Goal: Transaction & Acquisition: Subscribe to service/newsletter

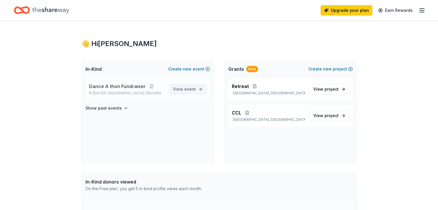
click at [184, 89] on span "View event" at bounding box center [184, 89] width 23 height 7
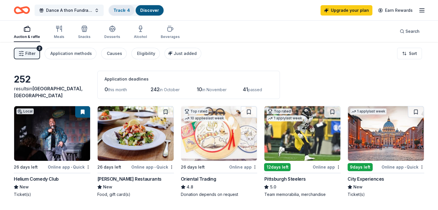
click at [130, 8] on link "Track · 4" at bounding box center [121, 10] width 16 height 5
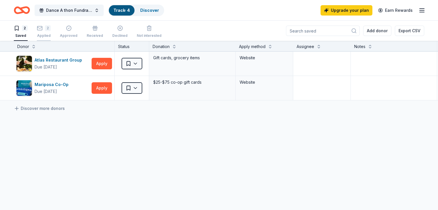
click at [51, 30] on div "2" at bounding box center [44, 28] width 14 height 6
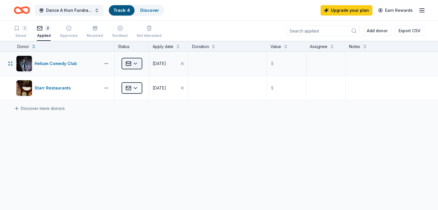
click at [147, 62] on html "Dance A thon Fundraiser Track · 4 Discover Upgrade your plan Earn Rewards 2 Sav…" at bounding box center [219, 105] width 438 height 210
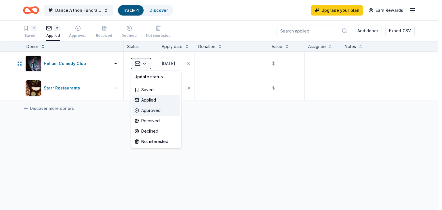
click at [163, 108] on div "Approved" at bounding box center [156, 110] width 48 height 10
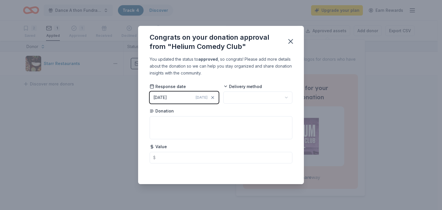
click at [186, 97] on button "09/22/2025 Today" at bounding box center [184, 97] width 69 height 12
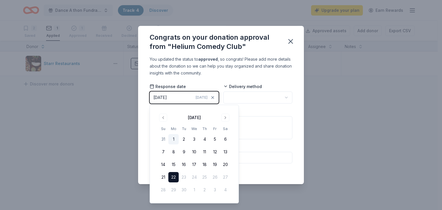
click at [174, 138] on button "1" at bounding box center [173, 139] width 10 height 10
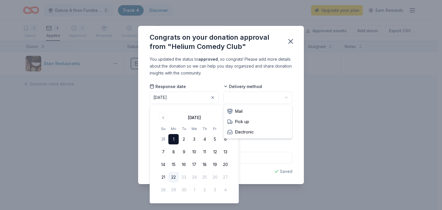
click at [254, 97] on html "Dance A thon Fundraiser Track · 4 Discover Upgrade your plan Earn Rewards 2 Sav…" at bounding box center [221, 105] width 442 height 210
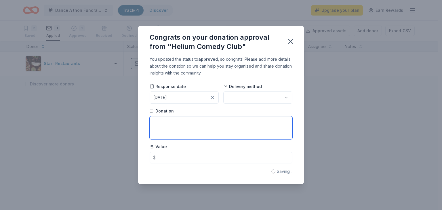
click at [189, 128] on textarea at bounding box center [221, 127] width 143 height 23
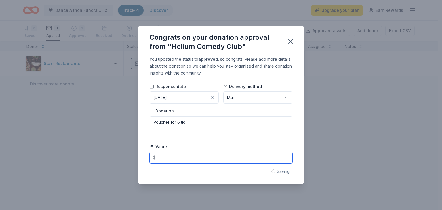
click at [180, 158] on input "text" at bounding box center [221, 158] width 143 height 12
type textarea "Voucher for 6 tickets"
type input "150.00"
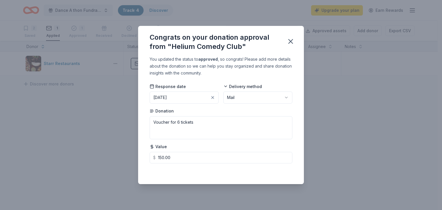
click at [339, 135] on div "Congrats on your donation approval from "Helium Comedy Club" You updated the st…" at bounding box center [221, 105] width 442 height 210
click at [290, 40] on icon "button" at bounding box center [291, 41] width 4 height 4
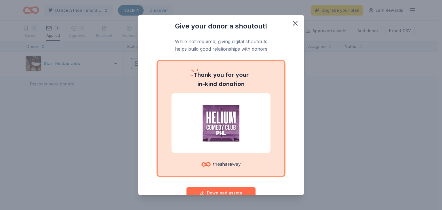
click at [226, 191] on button "Download assets" at bounding box center [220, 193] width 69 height 12
click at [291, 22] on icon "button" at bounding box center [295, 23] width 8 height 8
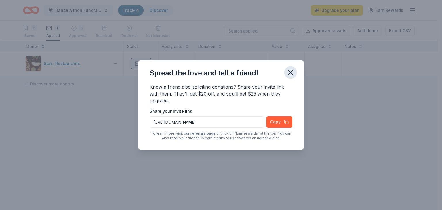
click at [290, 72] on icon "button" at bounding box center [291, 72] width 4 height 4
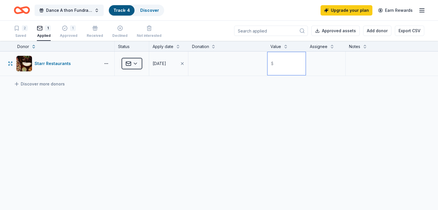
click at [280, 62] on input "text" at bounding box center [286, 63] width 38 height 23
type input "150.00"
click at [335, 103] on div "Starr Restaurants Applied 07/10/2025 $ 150.00 Discover more donors" at bounding box center [219, 117] width 438 height 133
click at [322, 72] on textarea at bounding box center [326, 63] width 38 height 23
click at [298, 117] on div "Starr Restaurants Applied 07/10/2025 $ 150.00 Discover more donors" at bounding box center [219, 117] width 438 height 133
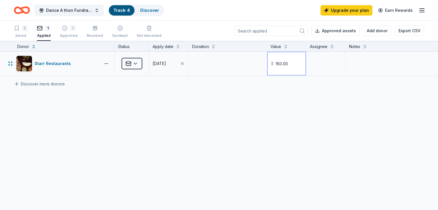
click at [290, 61] on input "150.00" at bounding box center [286, 63] width 38 height 23
drag, startPoint x: 290, startPoint y: 61, endPoint x: 236, endPoint y: 71, distance: 55.0
click at [236, 71] on div "Starr Restaurants Applied 07/10/2025 $ 150.00" at bounding box center [219, 63] width 438 height 24
click at [72, 33] on div "Approved" at bounding box center [69, 35] width 18 height 5
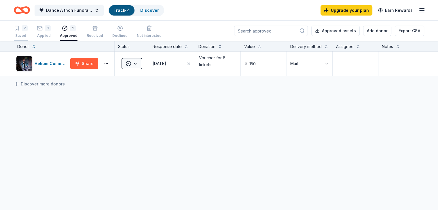
click at [27, 31] on div "2 Saved" at bounding box center [21, 31] width 14 height 13
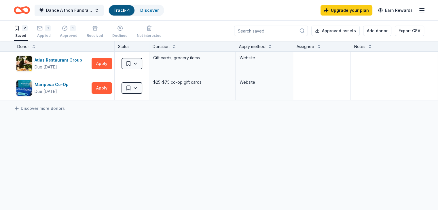
click at [418, 9] on icon "button" at bounding box center [421, 10] width 7 height 7
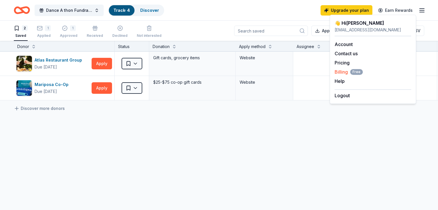
click at [341, 73] on span "Billing Free" at bounding box center [348, 71] width 28 height 7
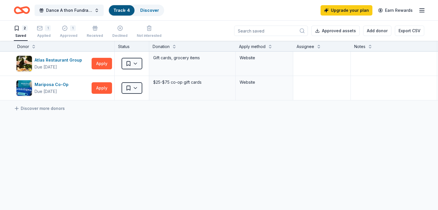
click at [418, 11] on icon "button" at bounding box center [421, 10] width 7 height 7
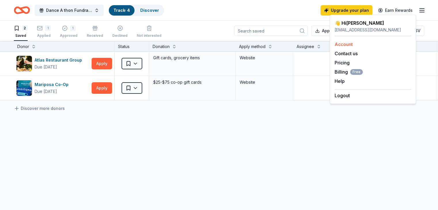
click at [345, 44] on link "Account" at bounding box center [343, 44] width 18 height 6
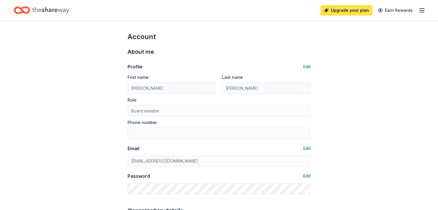
click at [339, 10] on link "Upgrade your plan" at bounding box center [346, 10] width 52 height 10
click at [325, 8] on link "Upgrade your plan" at bounding box center [346, 10] width 52 height 10
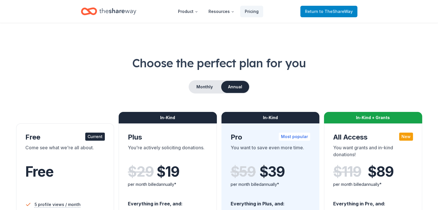
click at [338, 11] on span "to TheShareWay" at bounding box center [335, 11] width 33 height 5
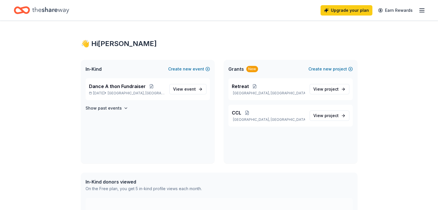
click at [418, 8] on icon "button" at bounding box center [421, 10] width 7 height 7
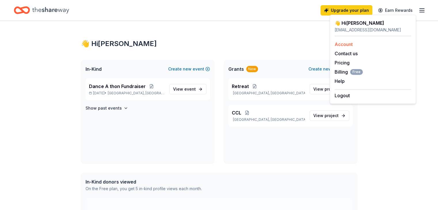
click at [348, 44] on link "Account" at bounding box center [343, 44] width 18 height 6
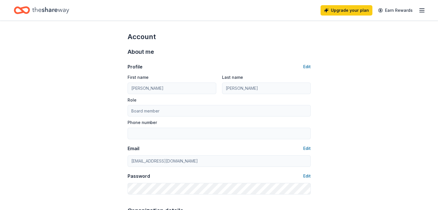
click at [418, 10] on icon "button" at bounding box center [421, 10] width 7 height 7
click at [382, 9] on link "Earn Rewards" at bounding box center [394, 10] width 41 height 10
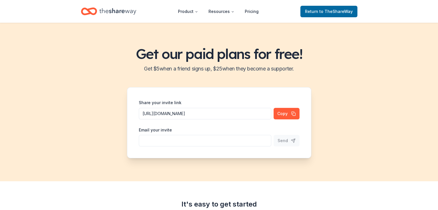
click at [96, 11] on icon "Home" at bounding box center [91, 11] width 9 height 6
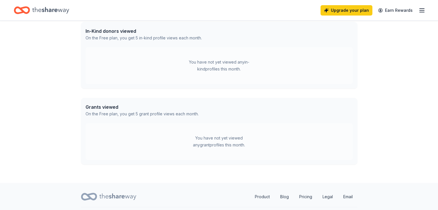
scroll to position [165, 0]
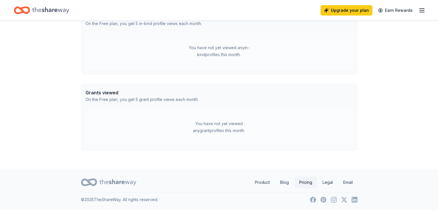
click at [300, 184] on link "Pricing" at bounding box center [305, 183] width 22 height 12
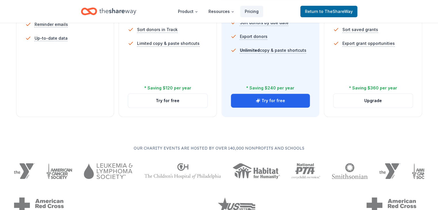
scroll to position [255, 0]
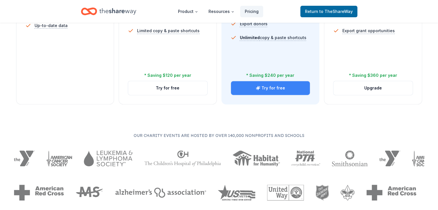
click at [285, 81] on button "Try for free" at bounding box center [270, 88] width 79 height 14
